Goal: Information Seeking & Learning: Learn about a topic

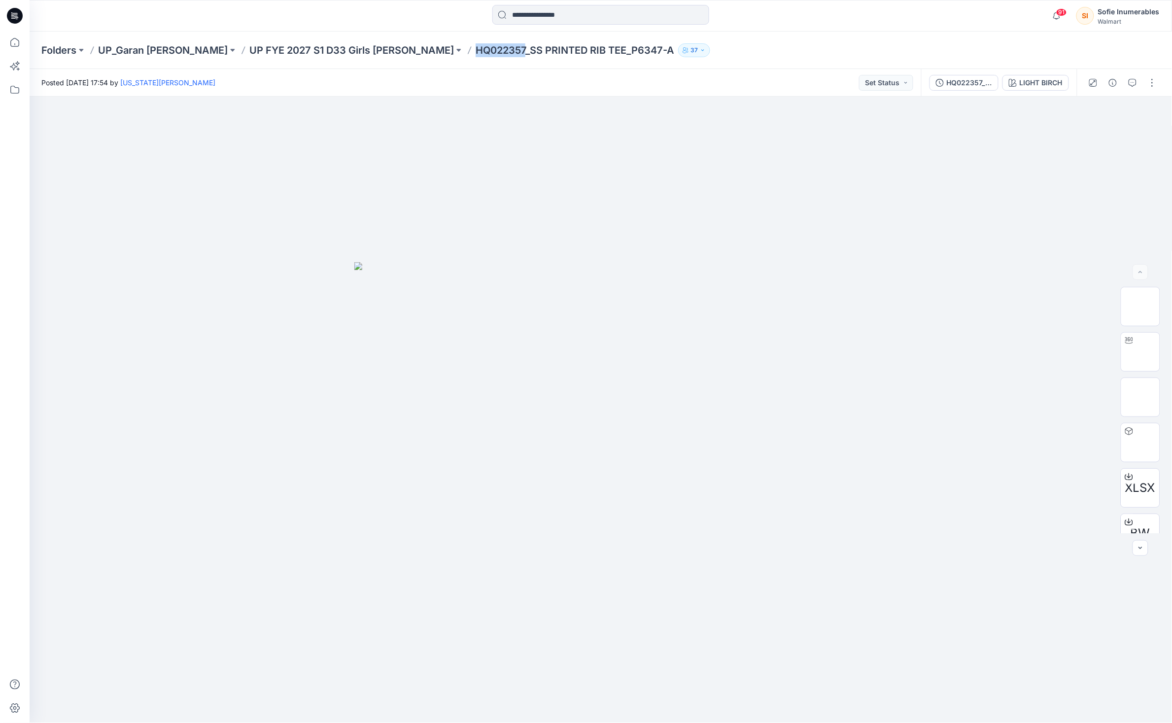
drag, startPoint x: 379, startPoint y: 50, endPoint x: 430, endPoint y: 52, distance: 50.8
click at [476, 52] on p "HQ022357_SS PRINTED RIB TEE_P6347-A" at bounding box center [575, 50] width 199 height 14
